Goal: Information Seeking & Learning: Check status

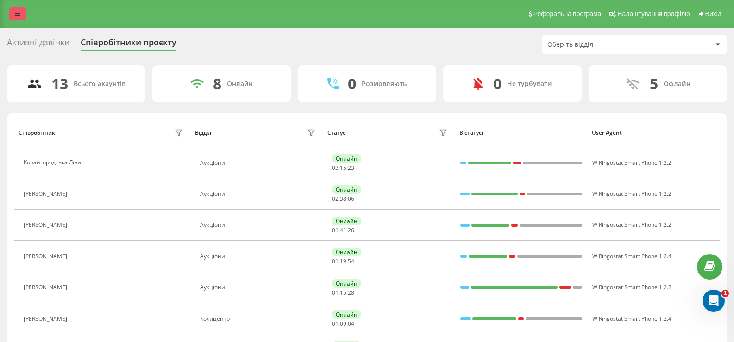
click at [15, 10] on link at bounding box center [17, 13] width 17 height 13
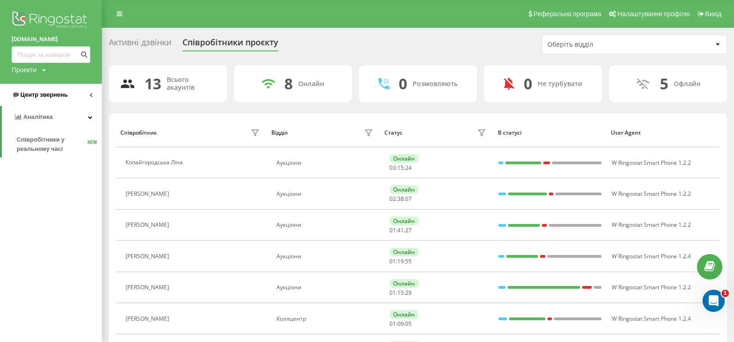
click at [41, 93] on span "Центр звернень" at bounding box center [43, 94] width 47 height 7
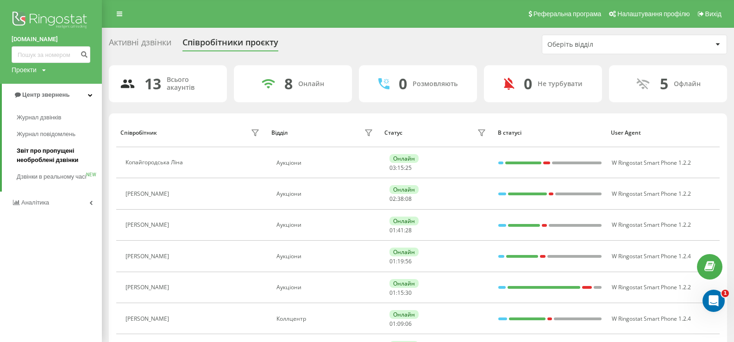
click at [33, 152] on span "Звіт про пропущені необроблені дзвінки" at bounding box center [57, 155] width 81 height 19
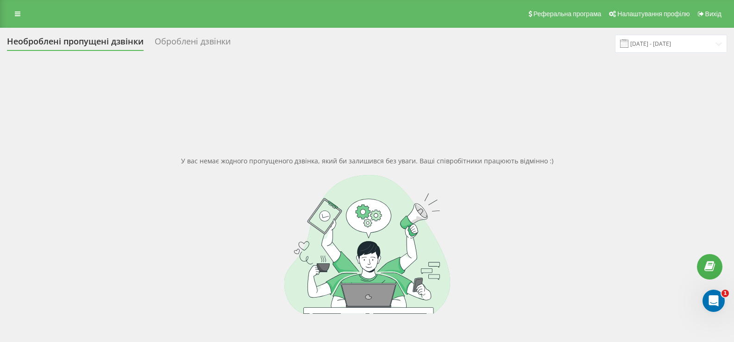
click at [642, 221] on div at bounding box center [367, 244] width 720 height 139
drag, startPoint x: 22, startPoint y: 15, endPoint x: 30, endPoint y: 116, distance: 101.3
click at [22, 15] on link at bounding box center [17, 13] width 17 height 13
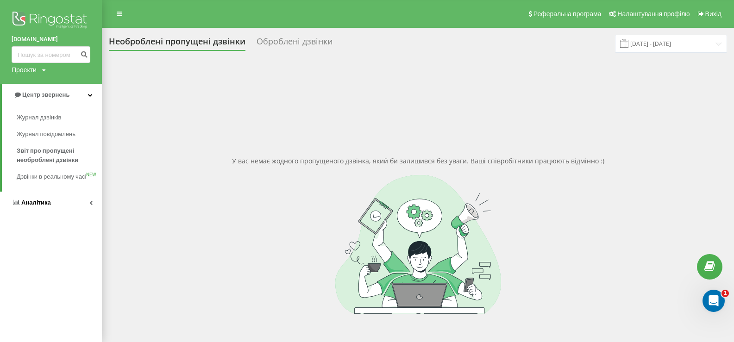
click at [31, 206] on span "Аналiтика" at bounding box center [36, 202] width 30 height 7
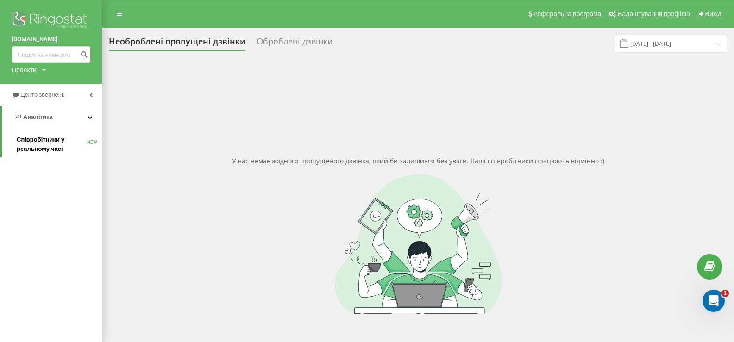
click at [30, 139] on span "Співробітники у реальному часі" at bounding box center [52, 144] width 70 height 19
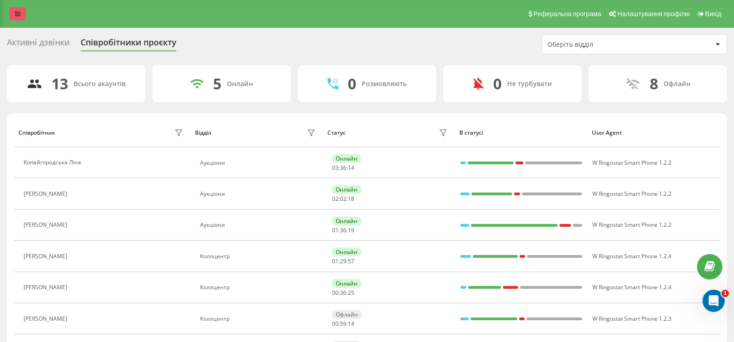
click at [22, 14] on link at bounding box center [17, 13] width 17 height 13
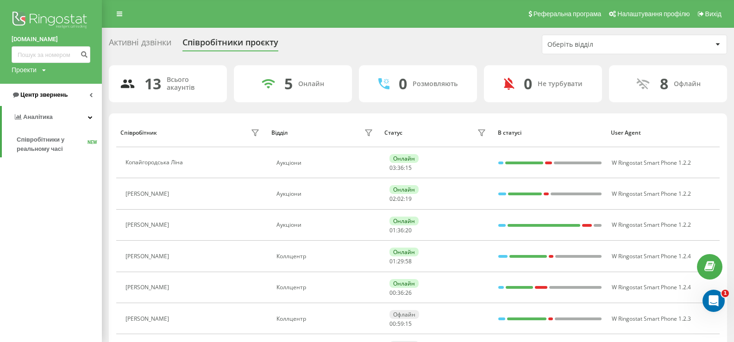
click at [42, 94] on span "Центр звернень" at bounding box center [43, 94] width 47 height 7
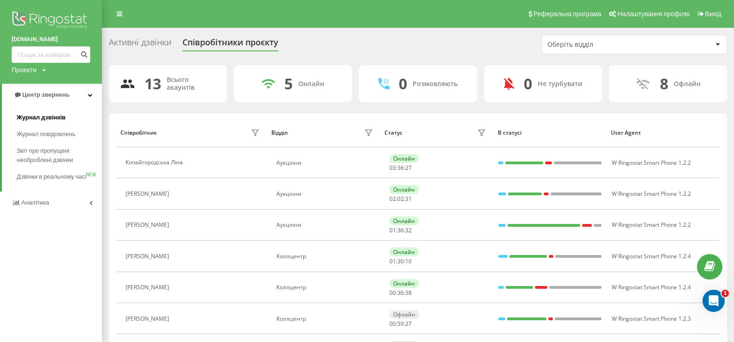
click at [37, 116] on span "Журнал дзвінків" at bounding box center [41, 117] width 49 height 9
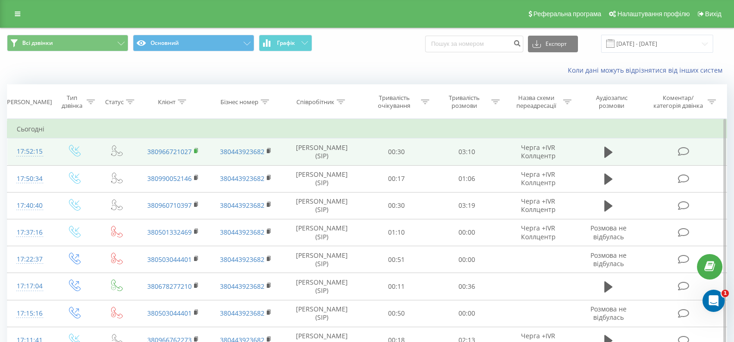
click at [196, 150] on rect at bounding box center [195, 151] width 3 height 4
